Goal: Check status: Check status

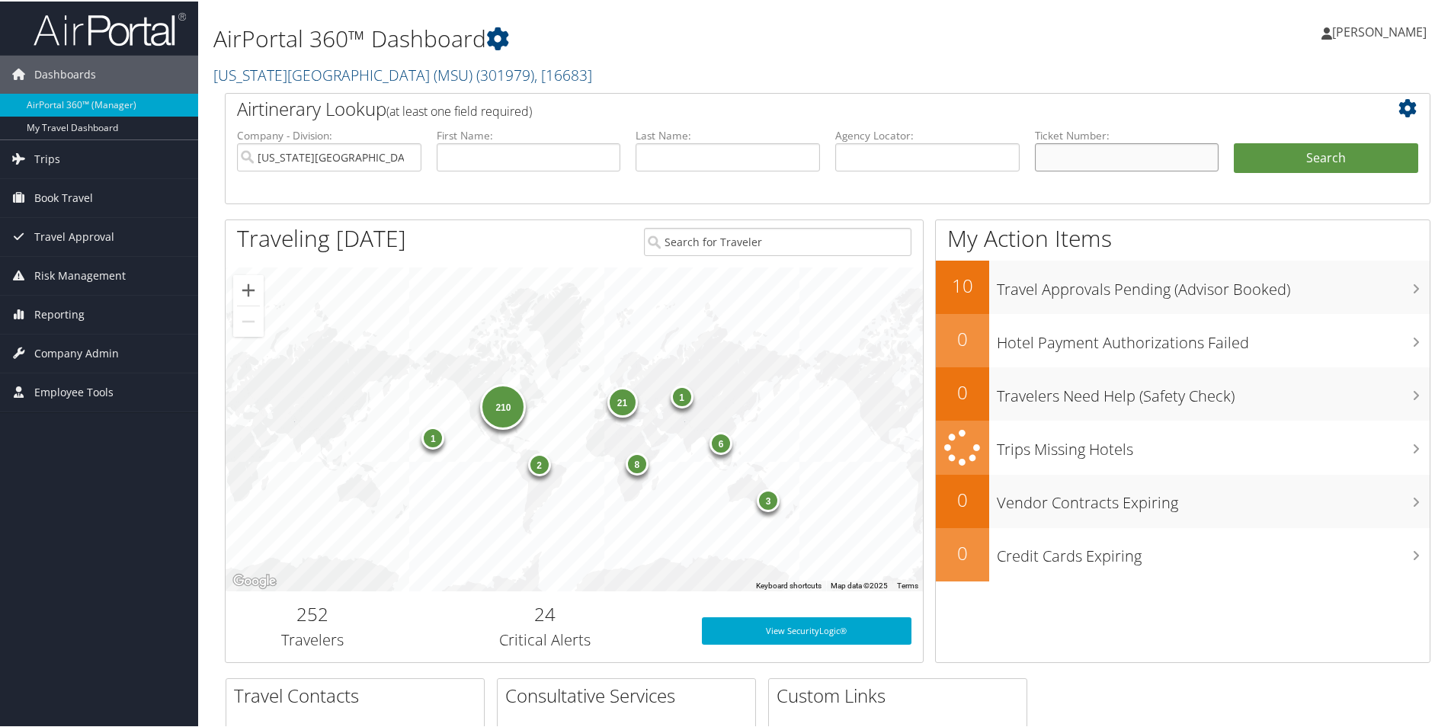
click at [1052, 159] on input "text" at bounding box center [1127, 156] width 184 height 28
type input "0067230316593"
click at [1271, 150] on button "Search" at bounding box center [1326, 157] width 184 height 30
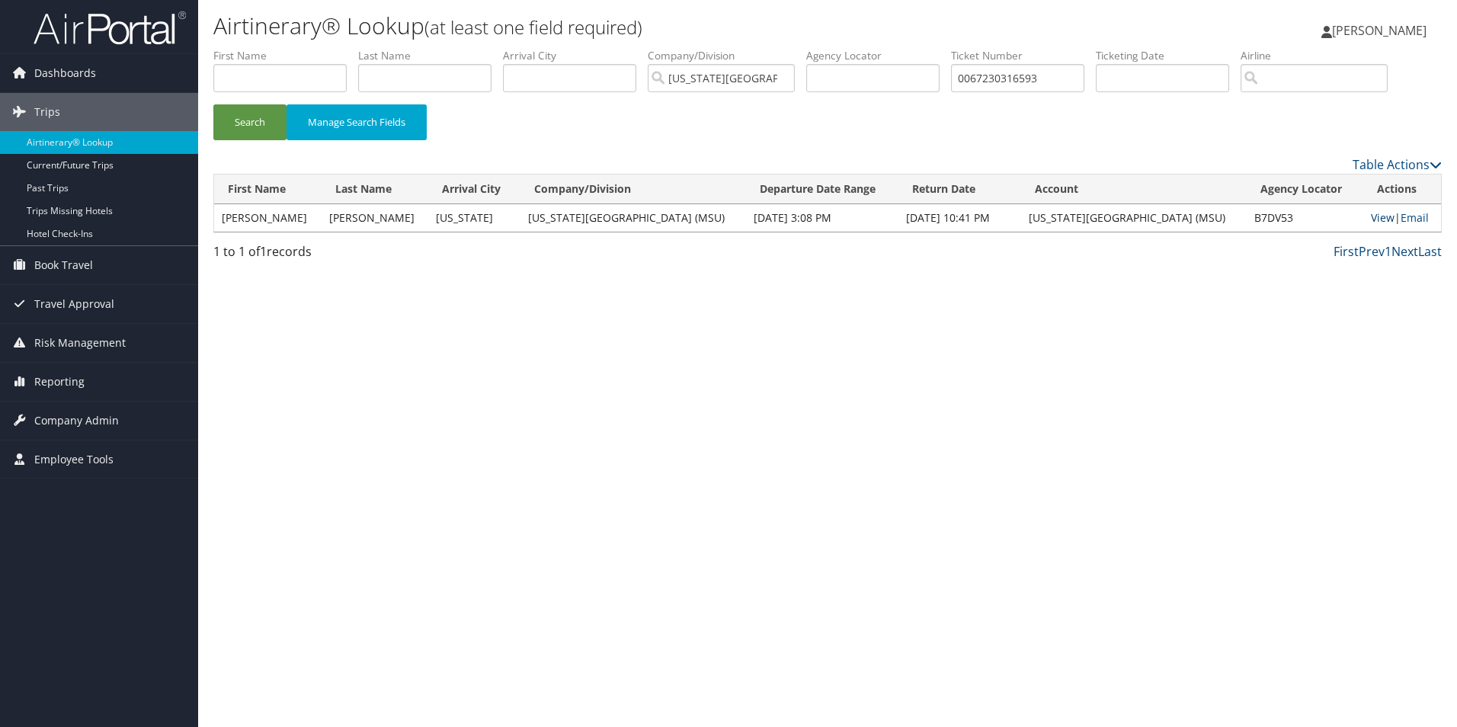
click at [1371, 221] on link "View" at bounding box center [1383, 217] width 24 height 14
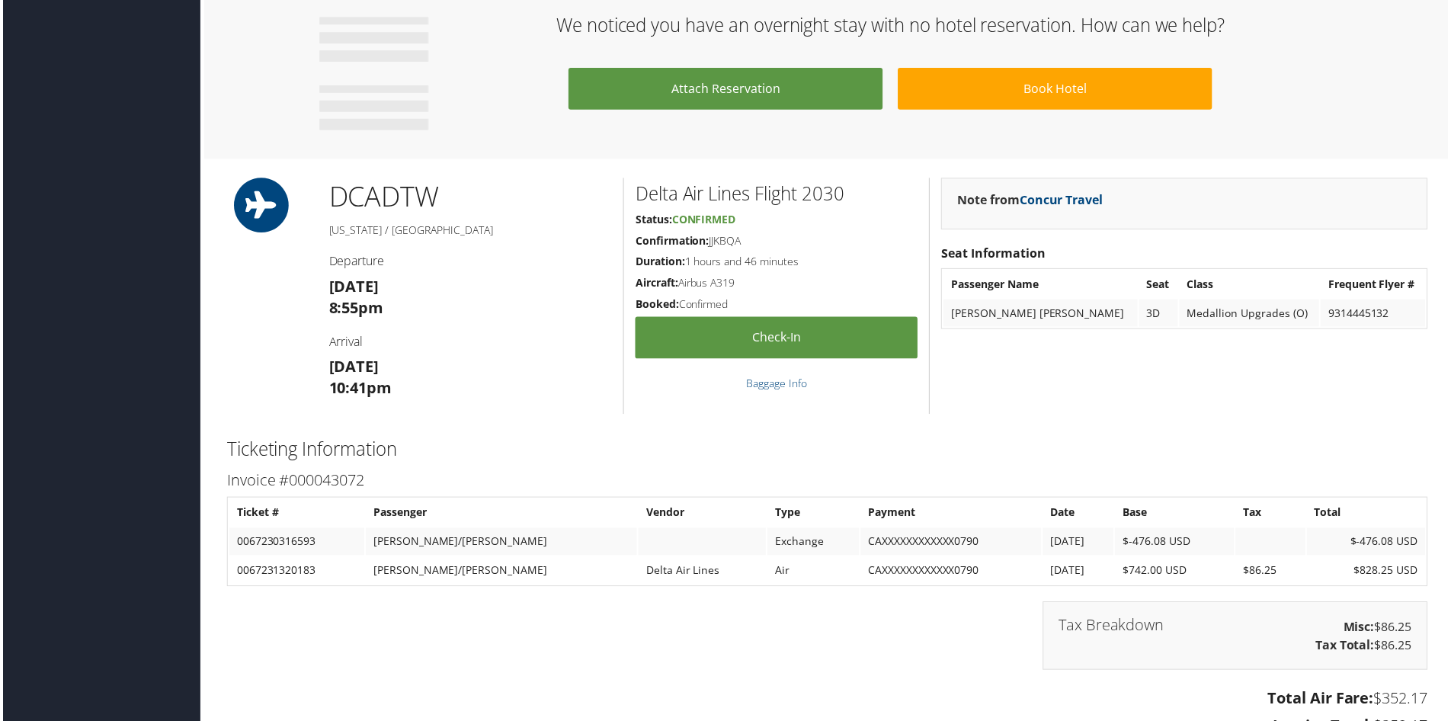
scroll to position [782, 0]
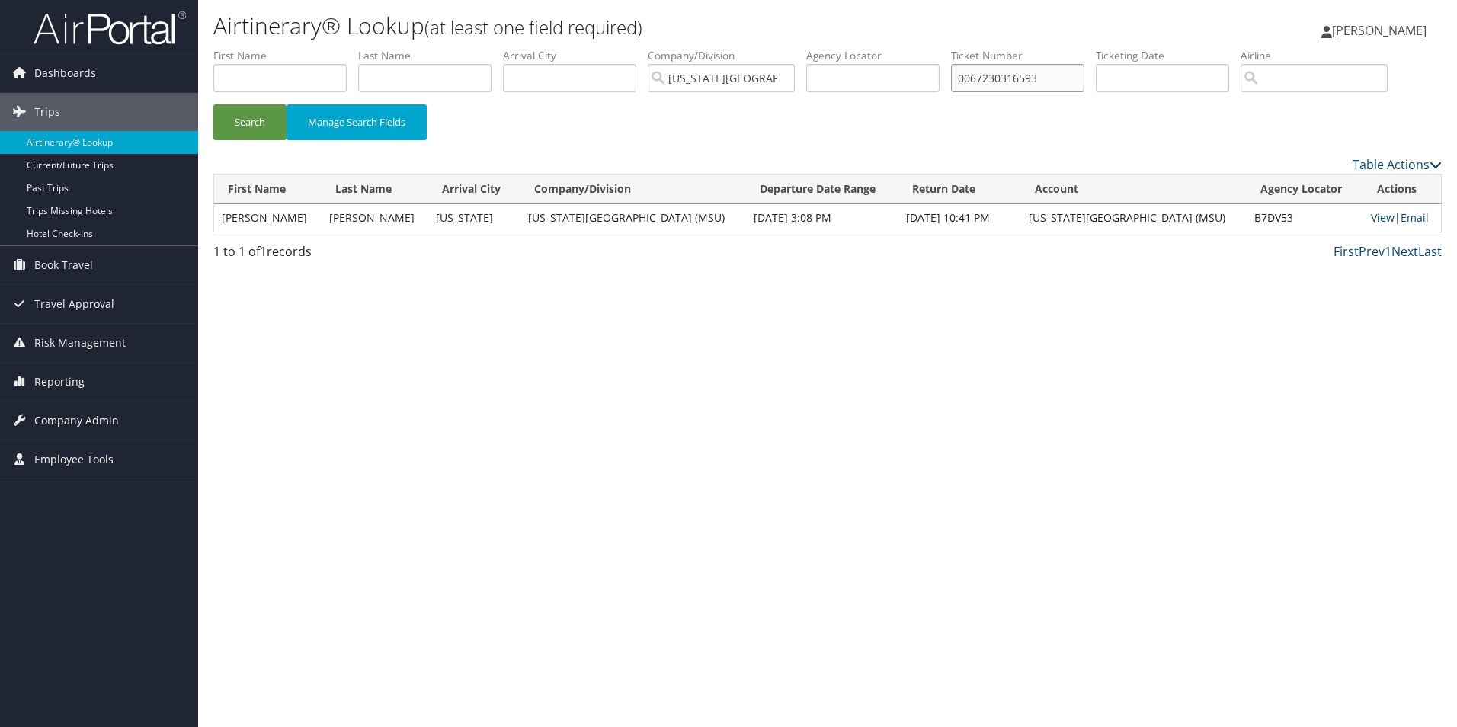
drag, startPoint x: 1069, startPoint y: 83, endPoint x: 965, endPoint y: 74, distance: 104.8
click at [965, 74] on input "0067230316593" at bounding box center [1017, 78] width 133 height 28
paste input "text"
type input "7230316593"
click at [243, 126] on button "Search" at bounding box center [249, 122] width 73 height 36
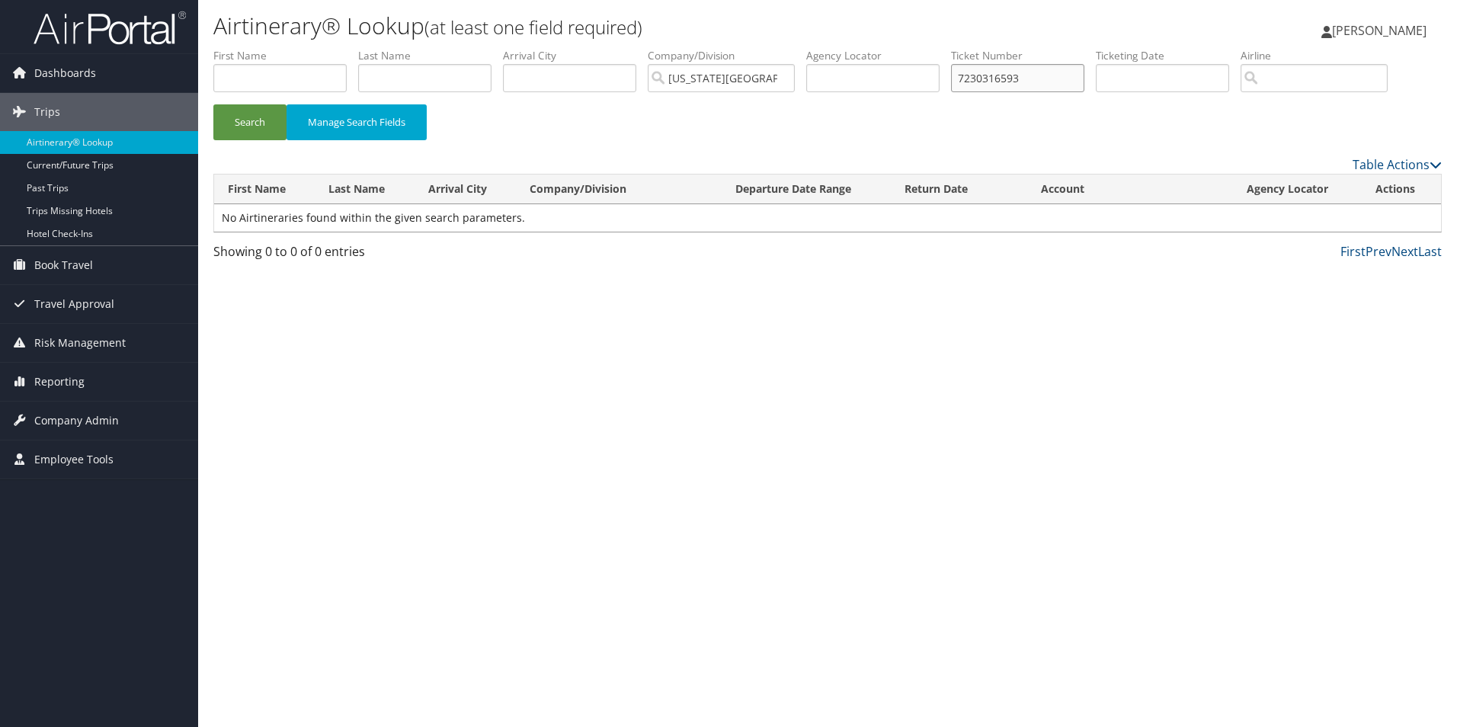
drag, startPoint x: 1041, startPoint y: 83, endPoint x: 956, endPoint y: 80, distance: 85.4
click at [956, 48] on ul "First Name Last Name Departure City Arrival City Company/Division Michigan Stat…" at bounding box center [827, 48] width 1229 height 0
click at [1166, 75] on input "text" at bounding box center [1162, 78] width 133 height 28
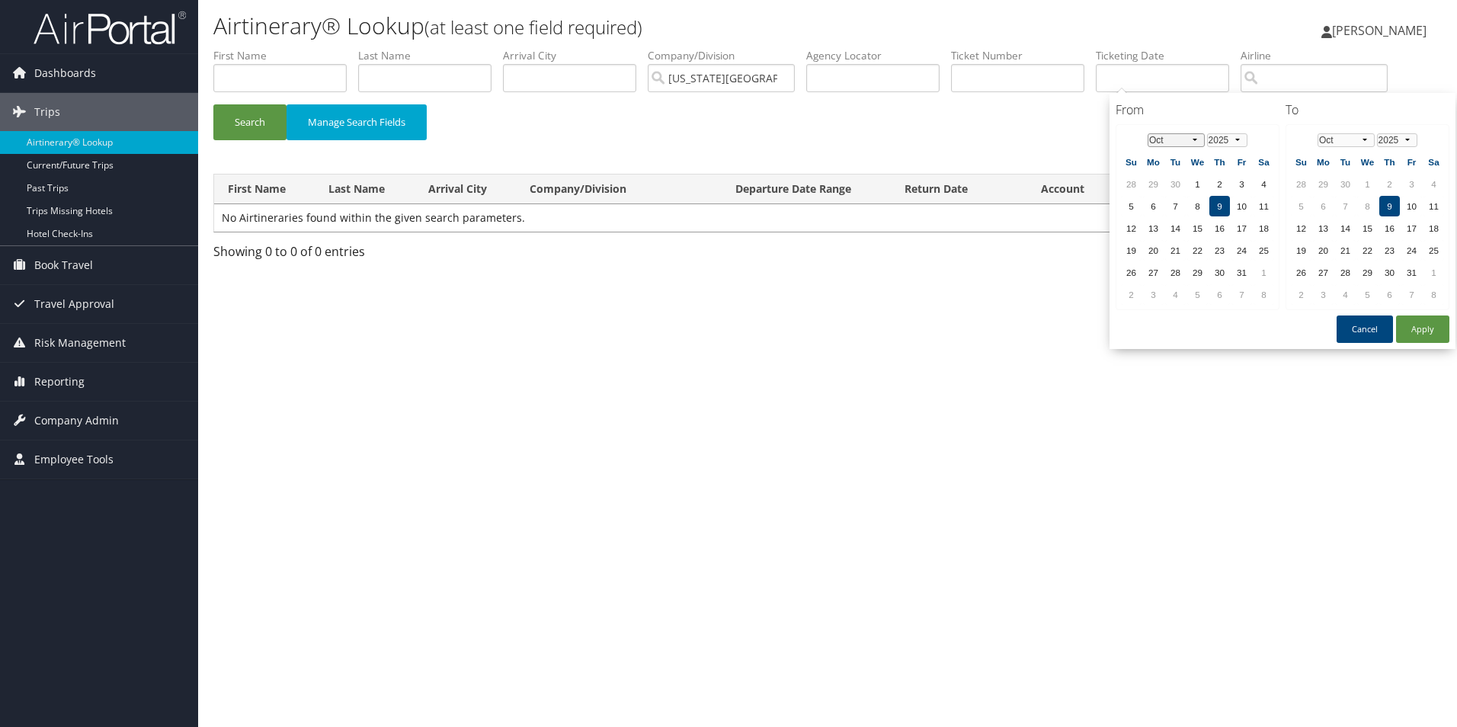
click at [1195, 140] on select "Jan Feb Mar Apr May Jun Jul Aug Sep Oct Nov Dec" at bounding box center [1176, 140] width 57 height 14
click at [1156, 264] on td "27" at bounding box center [1153, 272] width 21 height 21
click at [1365, 137] on select "Jan Feb Mar Apr May Jun Jul Aug Sep Oct Nov Dec" at bounding box center [1346, 140] width 57 height 14
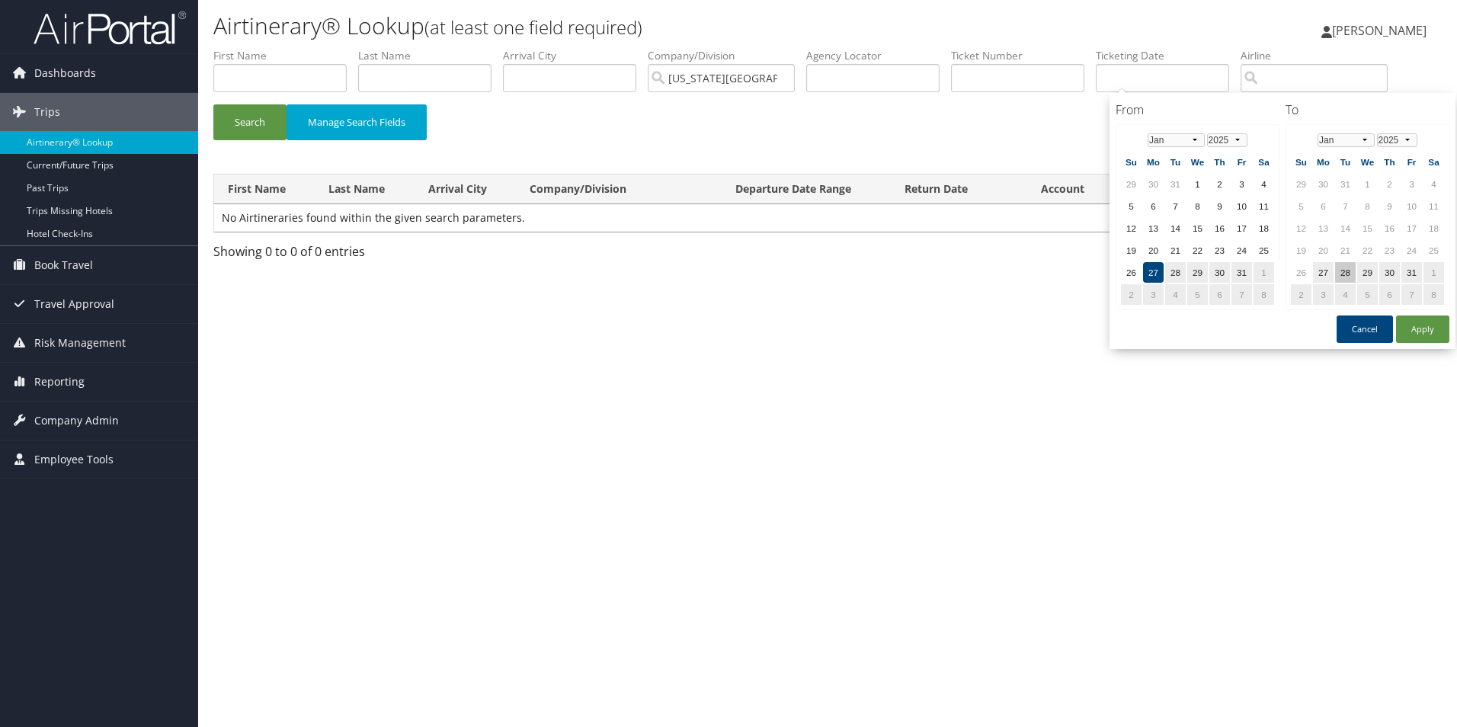
click at [1352, 277] on td "28" at bounding box center [1345, 272] width 21 height 21
click at [1418, 336] on button "Apply" at bounding box center [1422, 329] width 53 height 27
type input "01/27/2025 - 01/28/2025"
drag, startPoint x: 1242, startPoint y: 80, endPoint x: 1092, endPoint y: 77, distance: 150.2
click at [1092, 48] on ul "First Name Last Name Departure City Arrival City Company/Division Michigan Stat…" at bounding box center [827, 48] width 1229 height 0
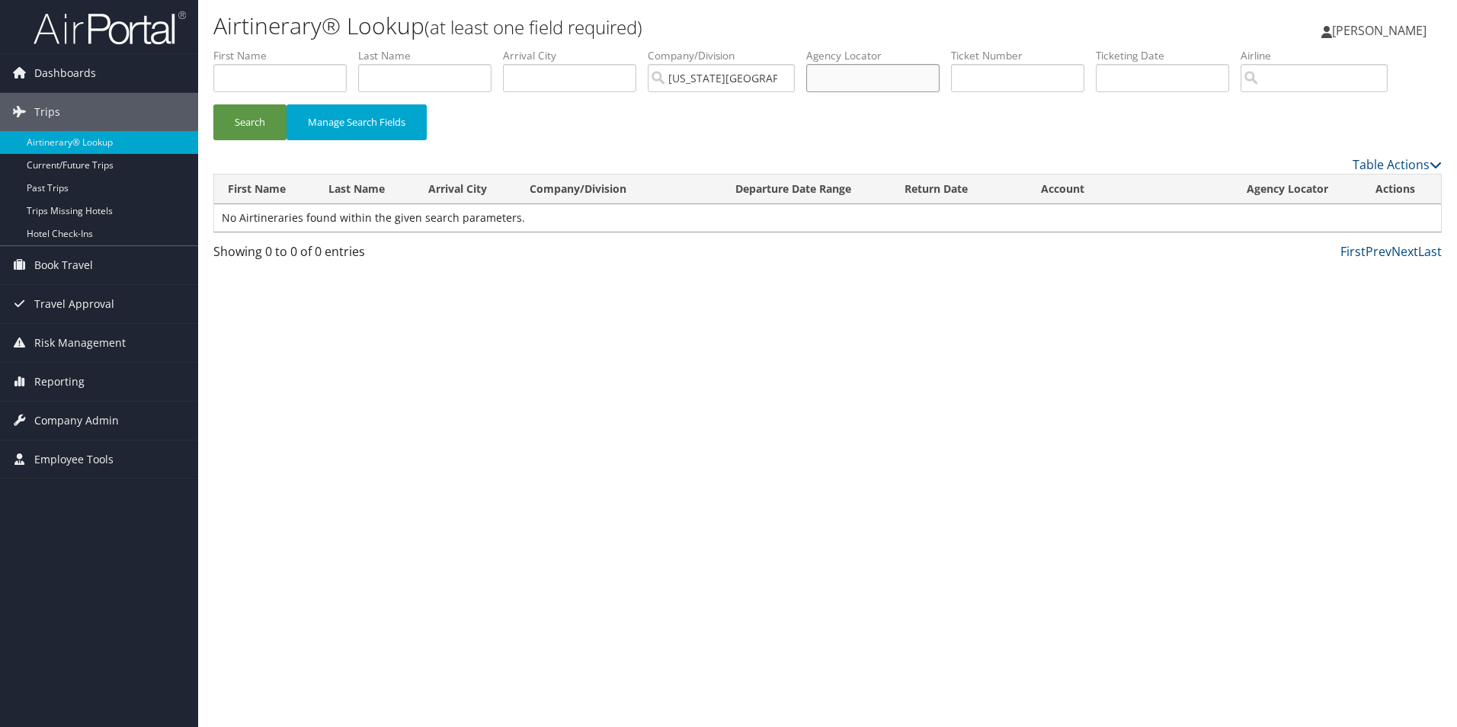
paste input "B7DV53"
type input "B7DV53"
click at [246, 127] on button "Search" at bounding box center [249, 122] width 73 height 36
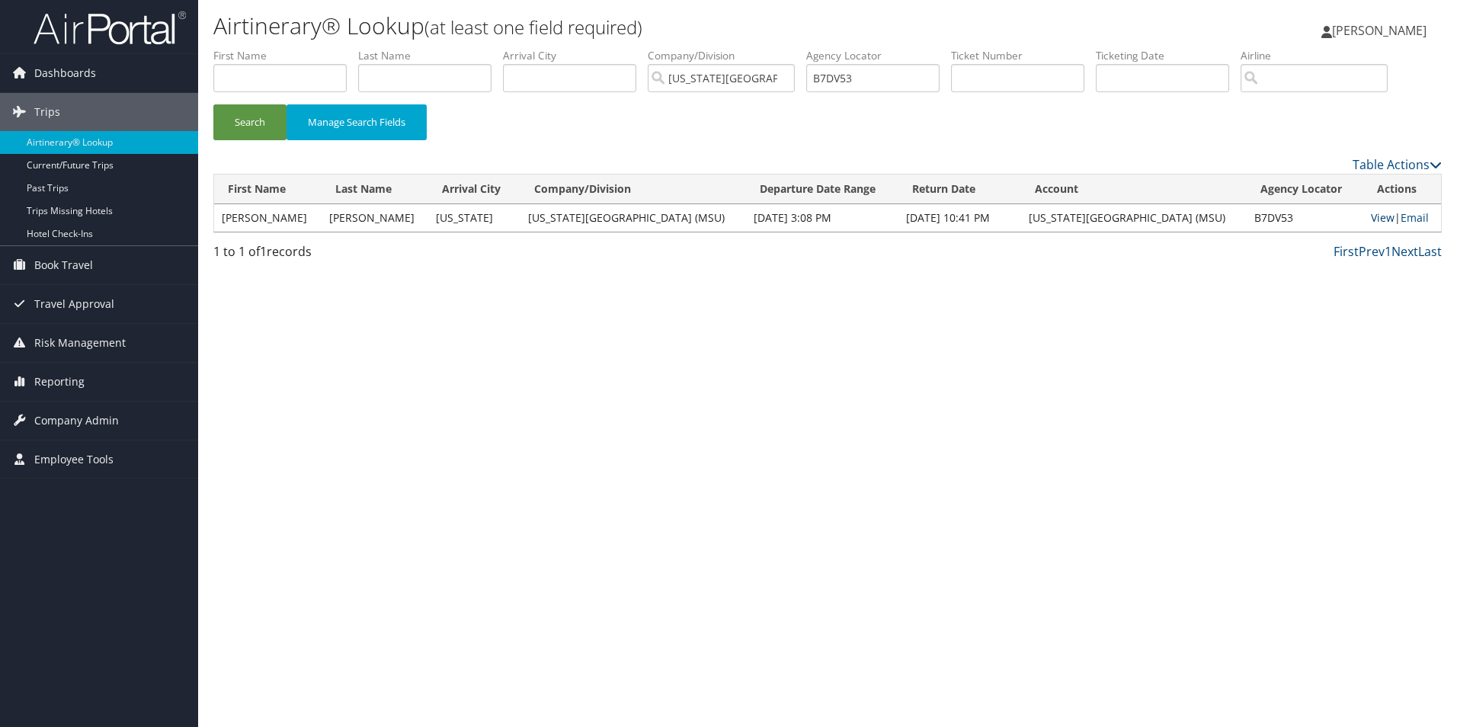
click at [1371, 216] on link "View" at bounding box center [1383, 217] width 24 height 14
drag, startPoint x: 885, startPoint y: 82, endPoint x: 818, endPoint y: 79, distance: 67.2
click at [818, 79] on input "B7DV53" at bounding box center [872, 78] width 133 height 28
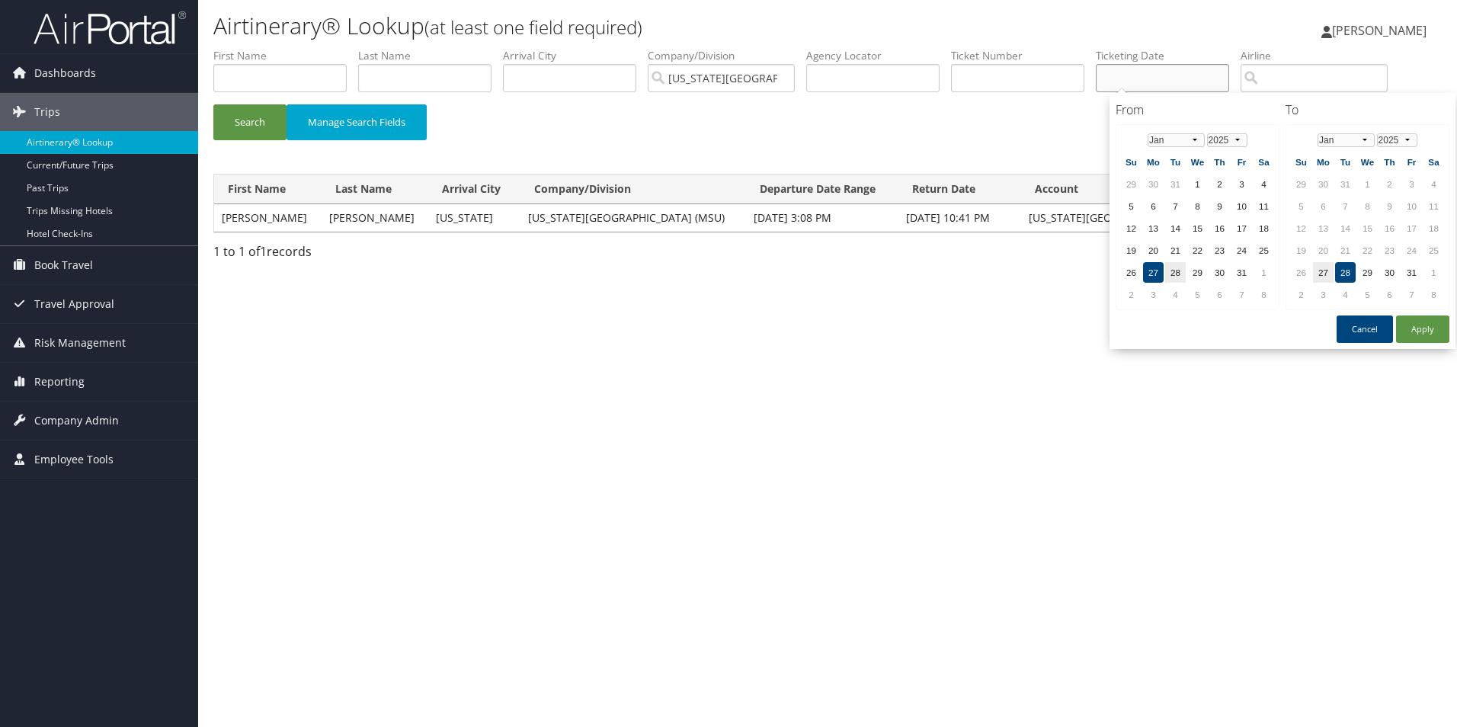
click at [1172, 78] on input "text" at bounding box center [1162, 78] width 133 height 28
click at [1158, 271] on td "27" at bounding box center [1153, 272] width 21 height 21
click at [1157, 267] on td "27" at bounding box center [1153, 272] width 21 height 21
click at [1042, 281] on div "Airtinerary® Lookup (at least one field required) Angela Dillingham Angela Dill…" at bounding box center [827, 363] width 1259 height 727
click at [1139, 84] on input "text" at bounding box center [1162, 78] width 133 height 28
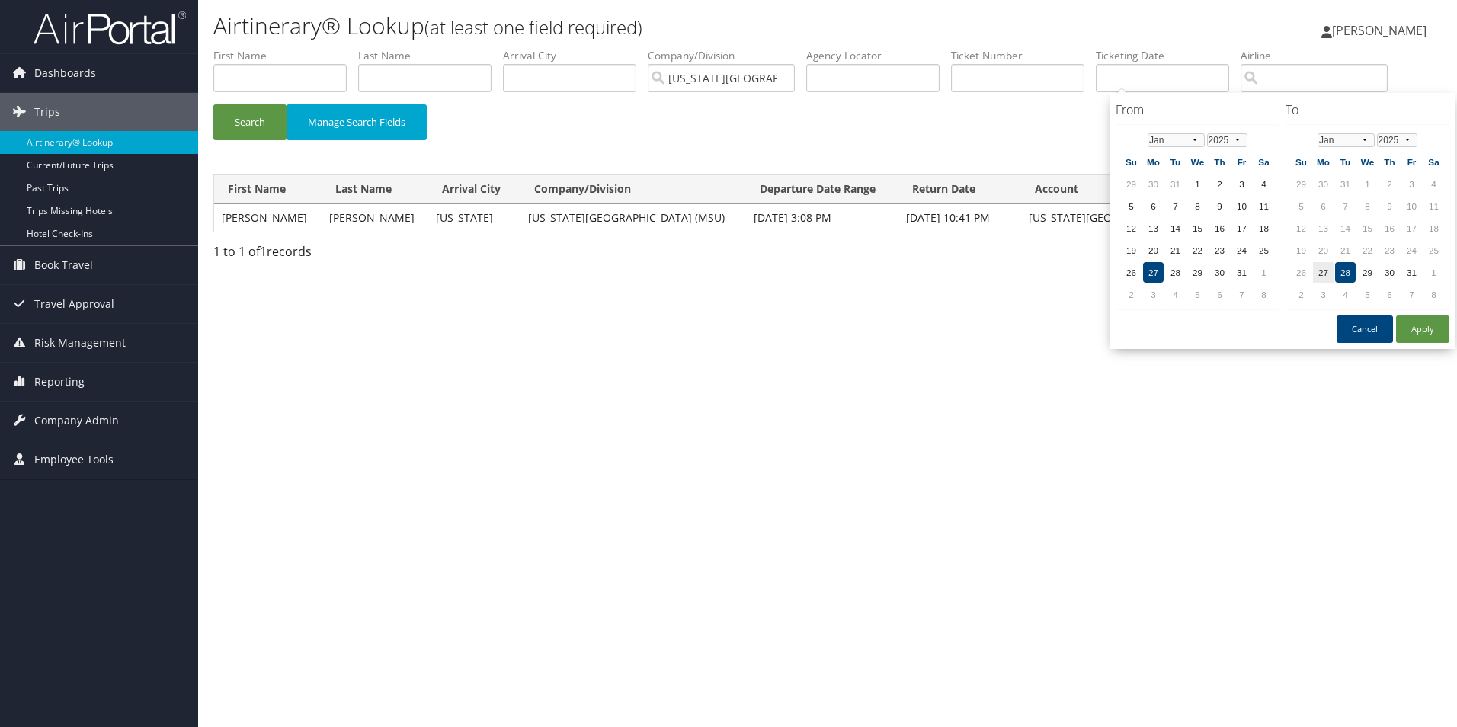
click at [1152, 273] on td "27" at bounding box center [1153, 272] width 21 height 21
click at [1132, 274] on td "26" at bounding box center [1131, 272] width 21 height 21
click at [1155, 269] on td "27" at bounding box center [1153, 272] width 21 height 21
click at [1373, 271] on td "29" at bounding box center [1367, 272] width 21 height 21
click at [1419, 332] on button "Apply" at bounding box center [1422, 329] width 53 height 27
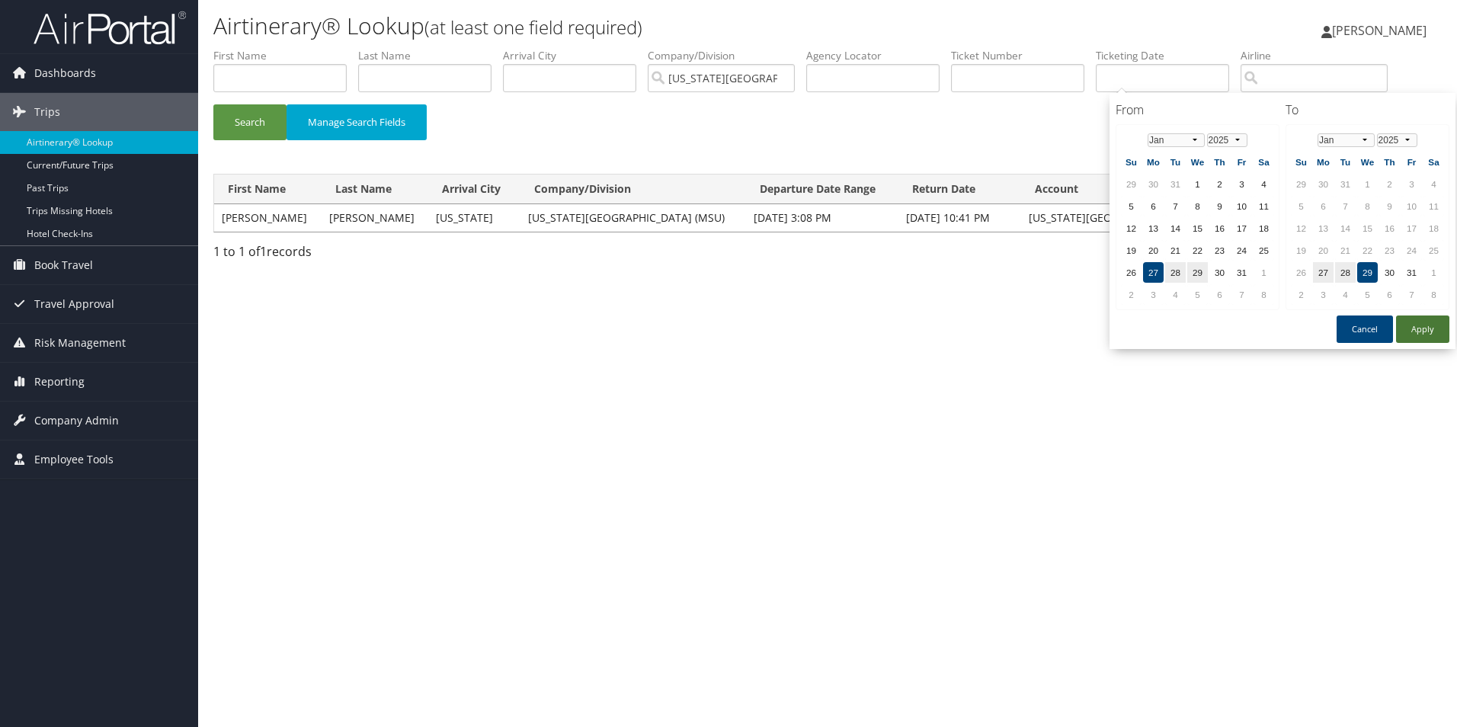
type input "01/27/2025 - 01/29/2025"
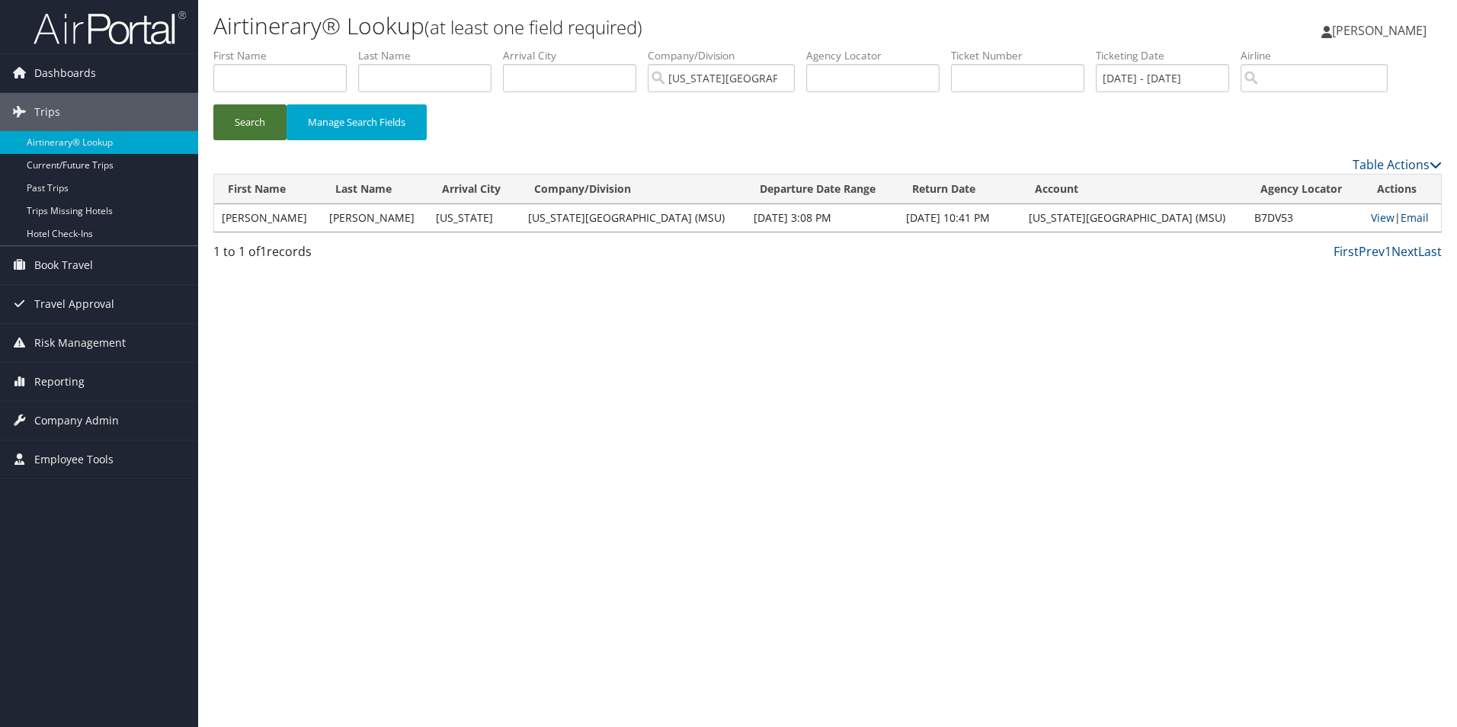
click at [273, 116] on button "Search" at bounding box center [249, 122] width 73 height 36
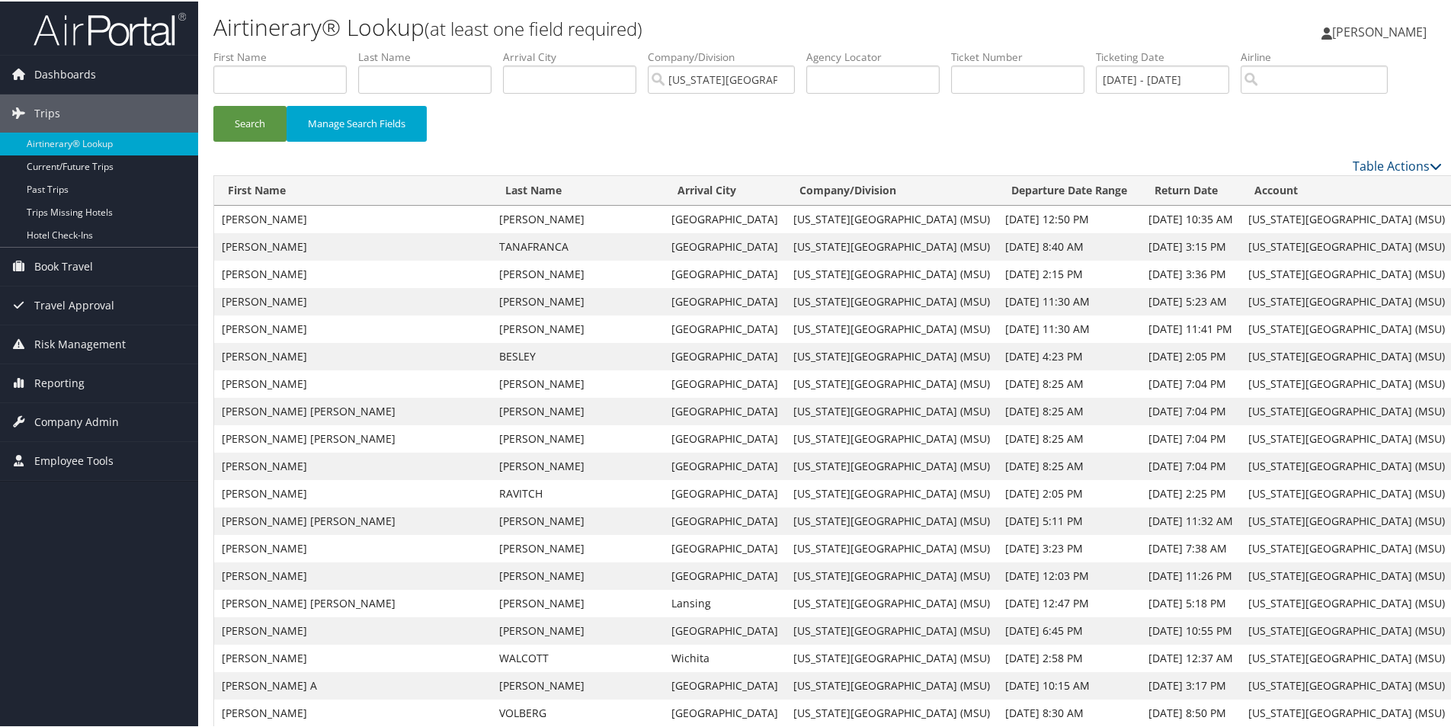
click at [1040, 119] on div "Search Manage Search Fields" at bounding box center [828, 129] width 1252 height 51
click at [396, 69] on input "text" at bounding box center [424, 78] width 133 height 28
type input "myers"
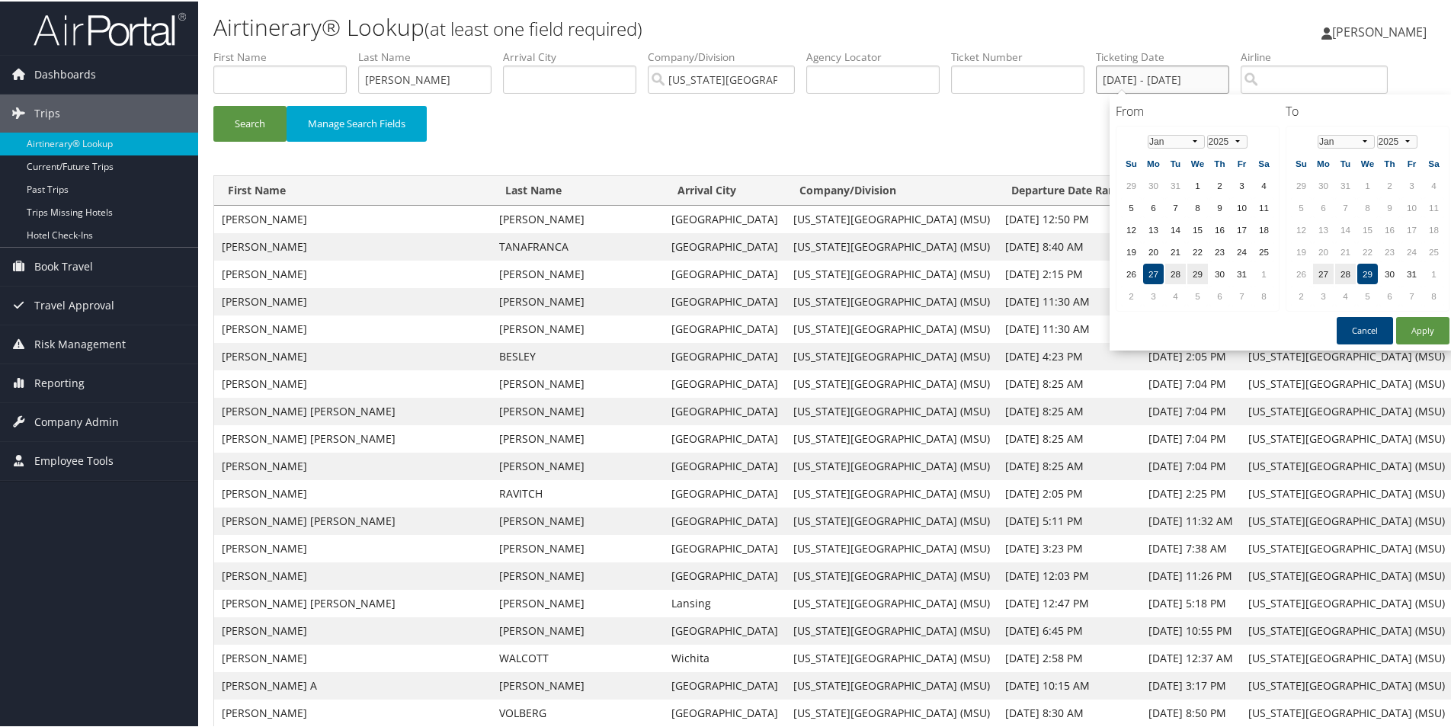
drag, startPoint x: 1237, startPoint y: 73, endPoint x: 1101, endPoint y: 77, distance: 136.5
click at [1101, 48] on ul "First Name Last Name myers Departure City Arrival City Company/Division Michiga…" at bounding box center [827, 48] width 1229 height 0
click at [256, 116] on button "Search" at bounding box center [249, 122] width 73 height 36
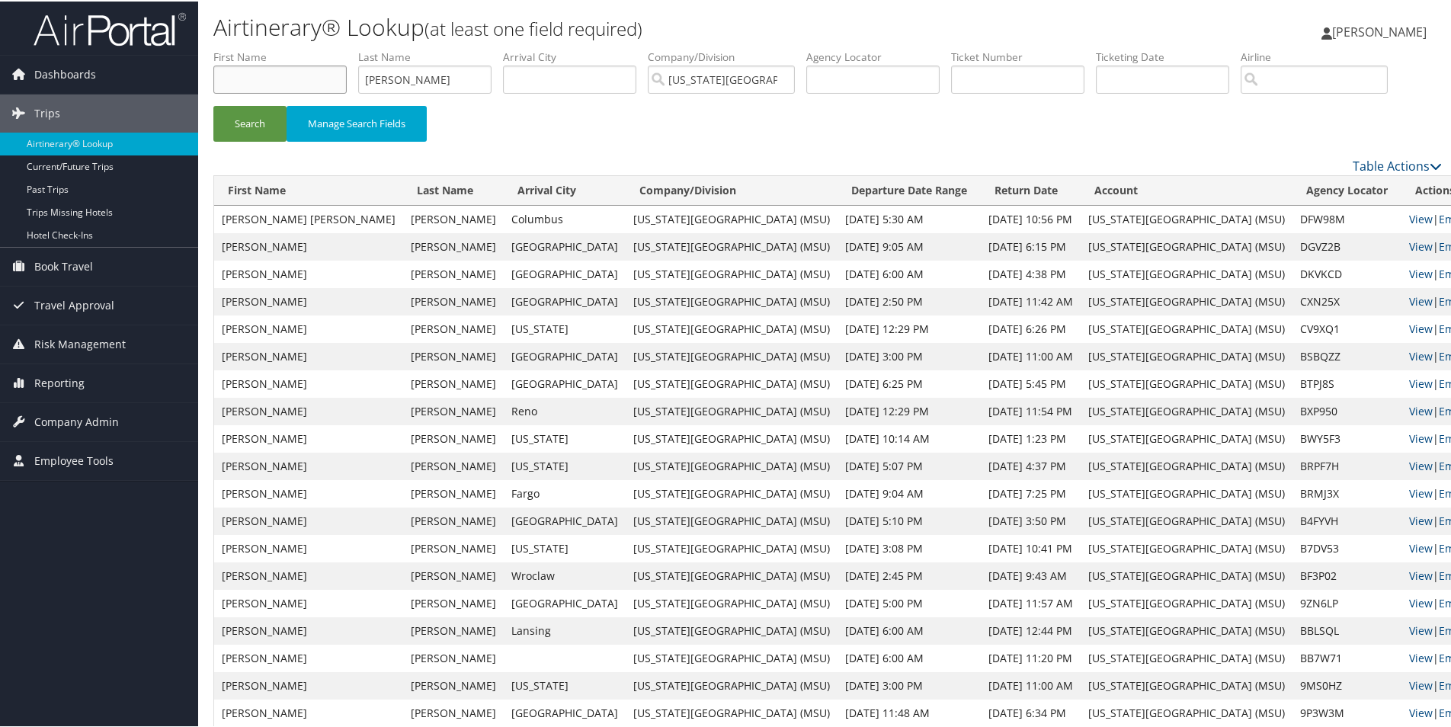
click at [293, 82] on input "text" at bounding box center [279, 78] width 133 height 28
type input "jeff"
click at [213, 104] on button "Search" at bounding box center [249, 122] width 73 height 36
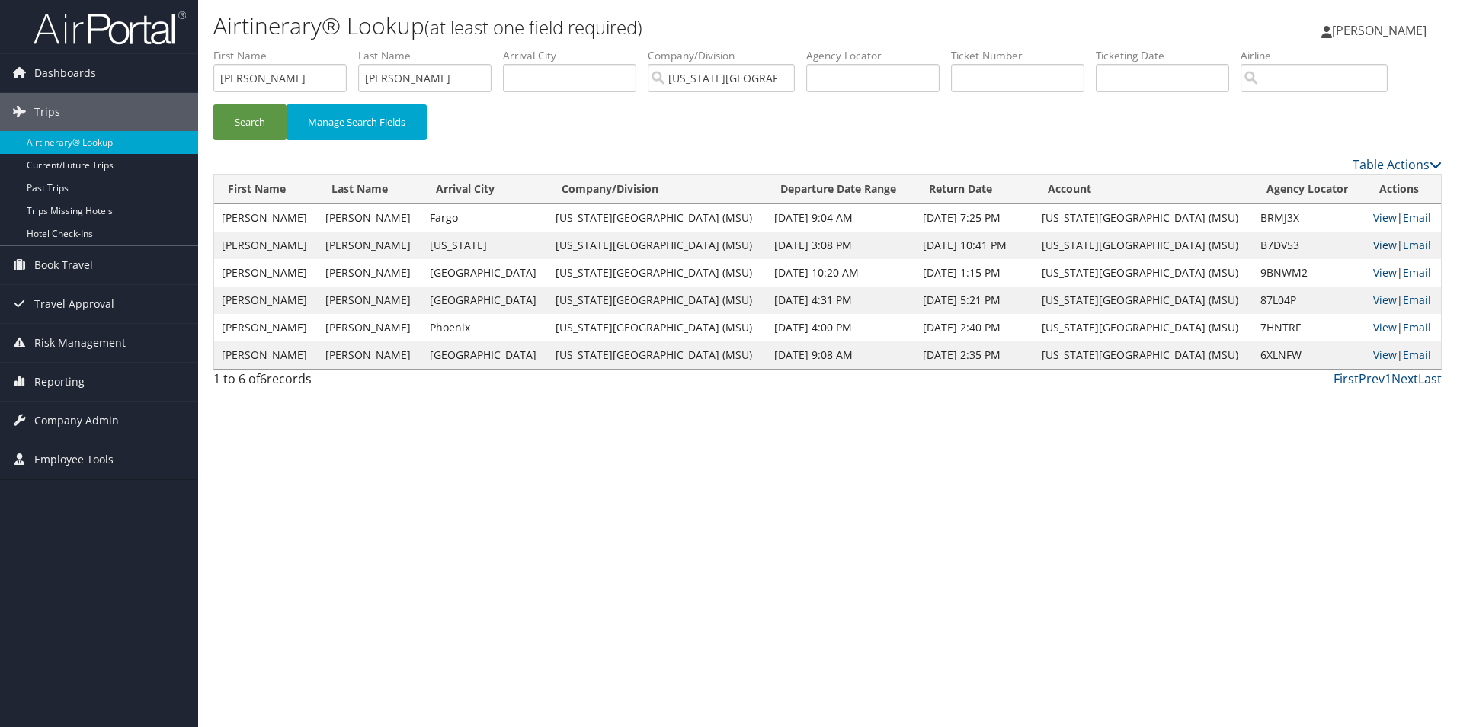
click at [1377, 245] on link "View" at bounding box center [1385, 245] width 24 height 14
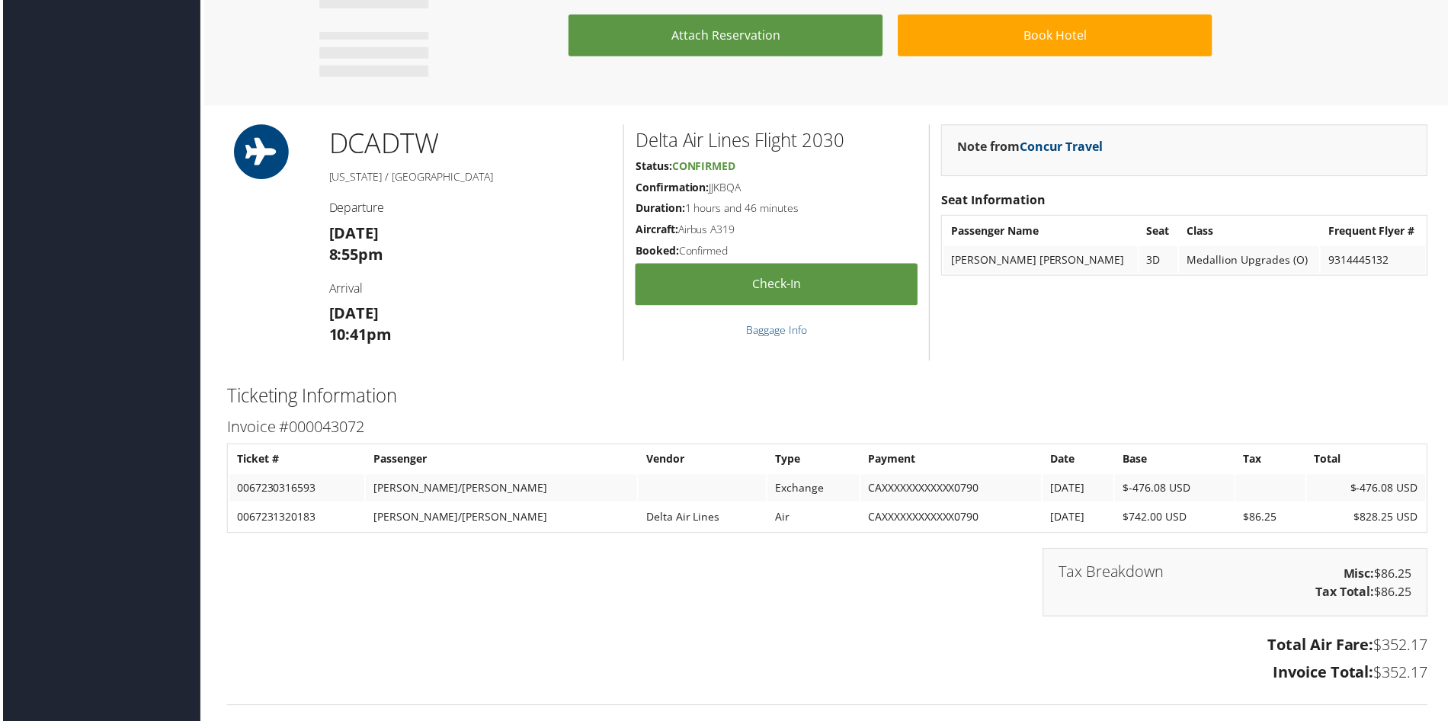
scroll to position [1143, 0]
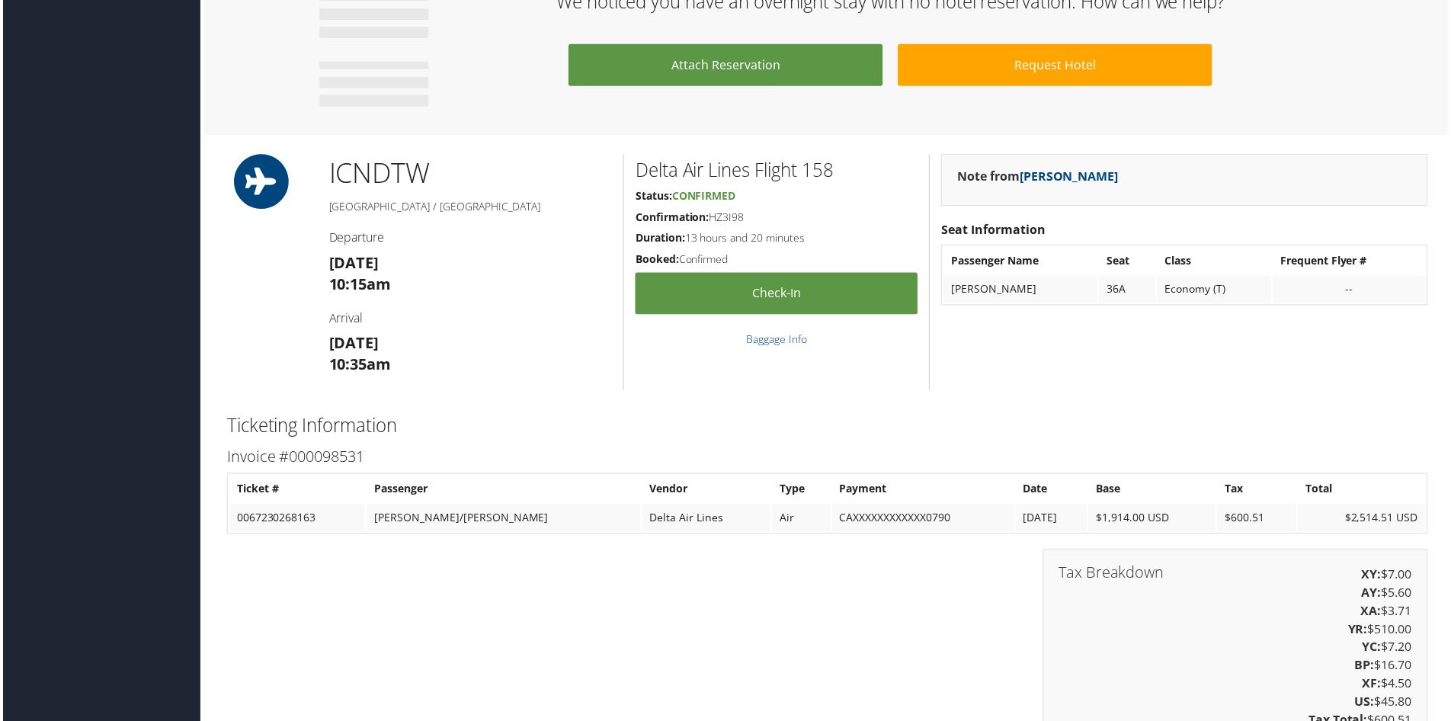
scroll to position [1067, 0]
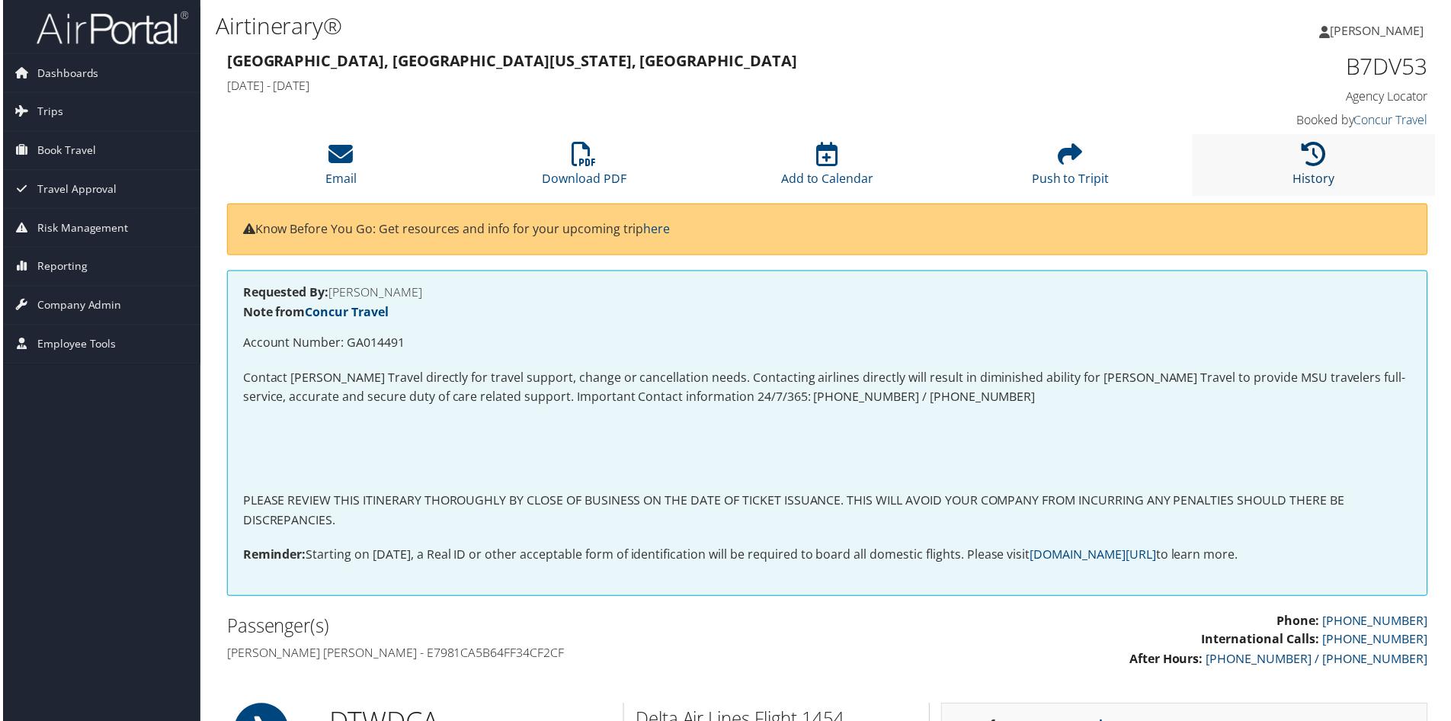
click at [1304, 167] on icon at bounding box center [1316, 155] width 24 height 24
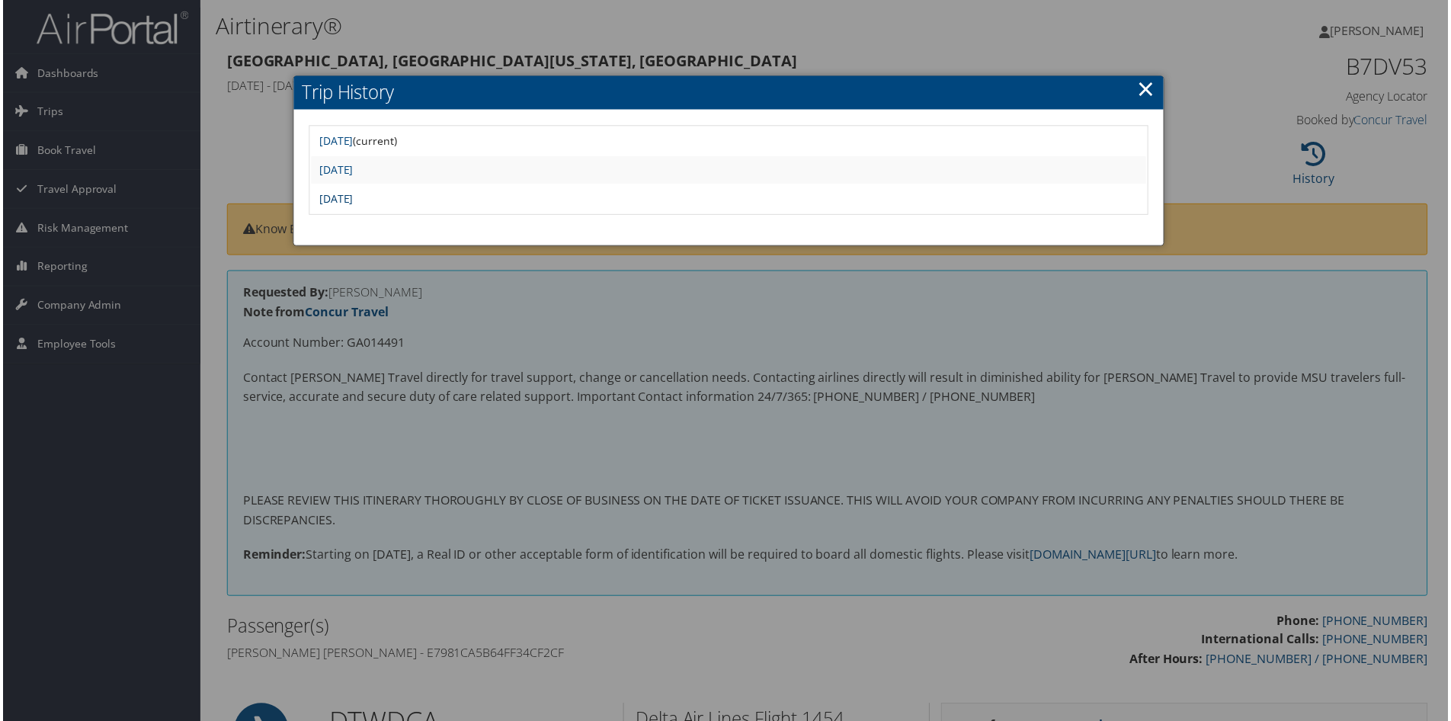
click at [351, 200] on link "[DATE]" at bounding box center [334, 199] width 34 height 14
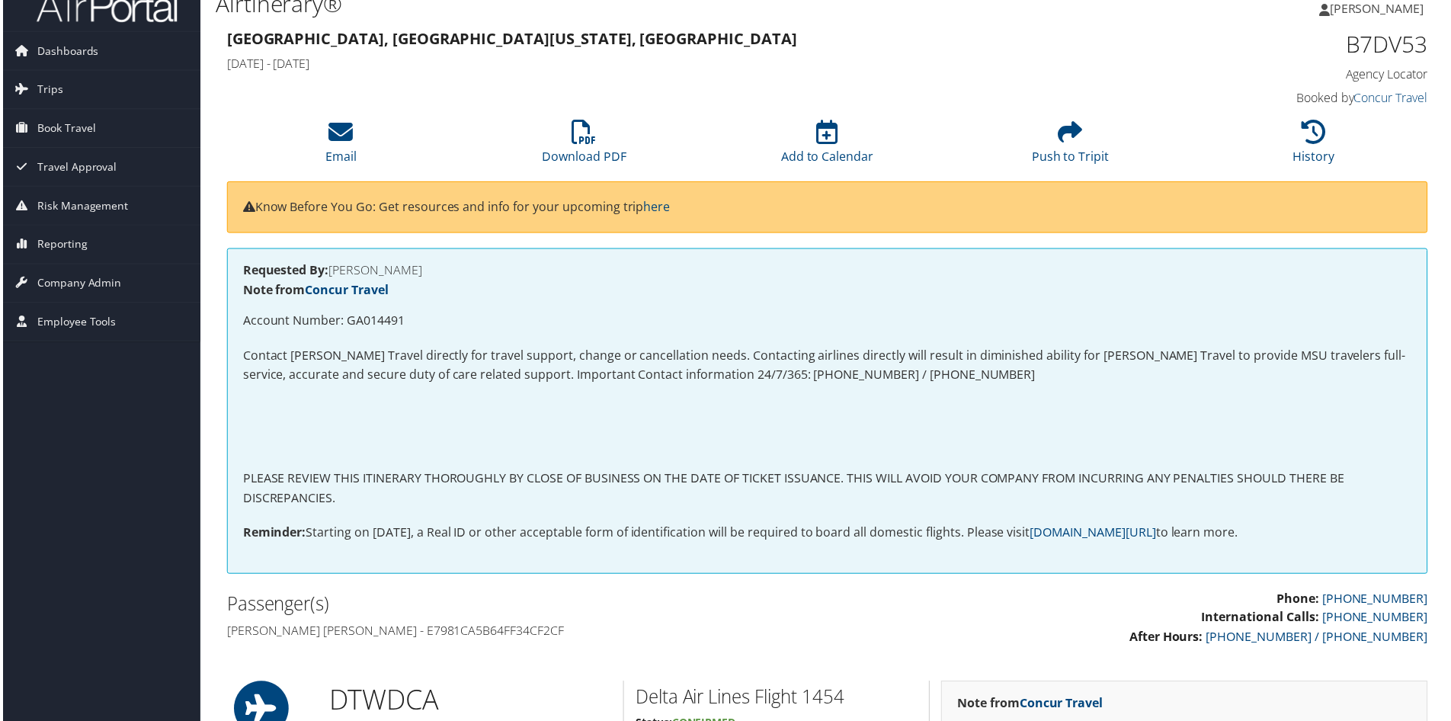
scroll to position [19, 0]
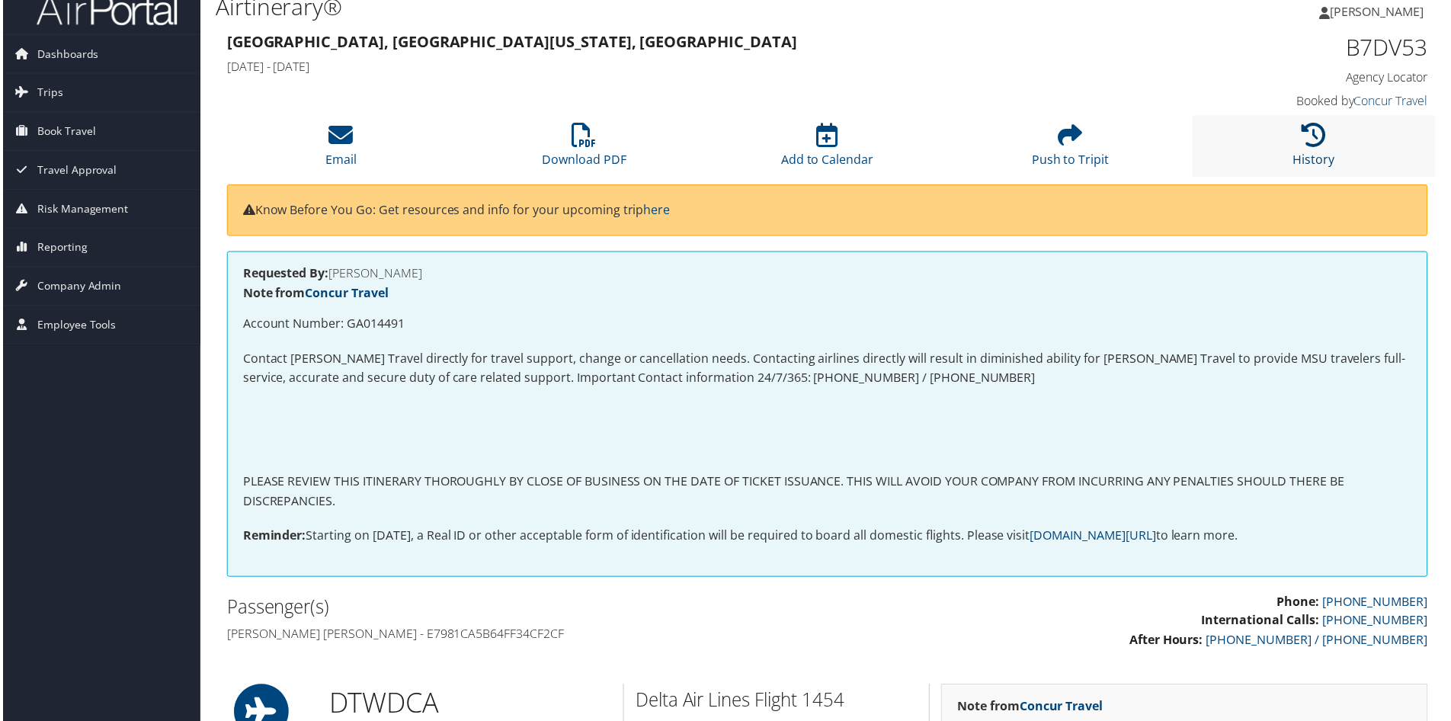
click at [1307, 139] on icon at bounding box center [1316, 135] width 24 height 24
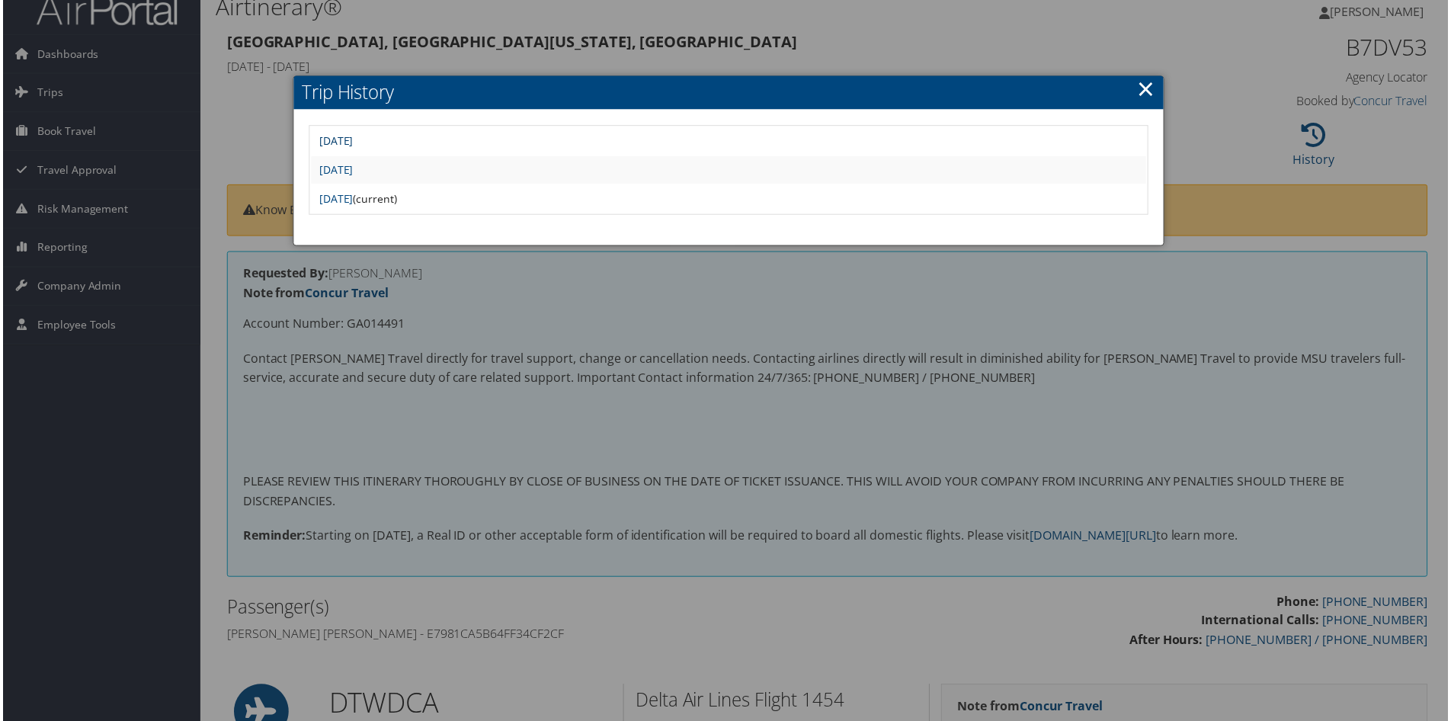
click at [351, 139] on link "[DATE]" at bounding box center [334, 141] width 34 height 14
